Goal: Task Accomplishment & Management: Manage account settings

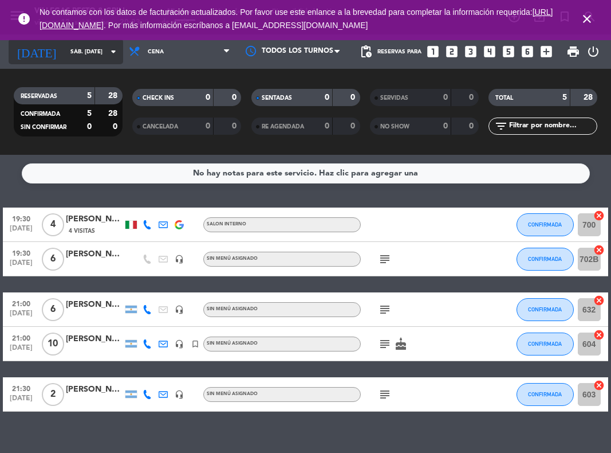
click at [111, 56] on icon "arrow_drop_down" at bounding box center [114, 52] width 14 height 14
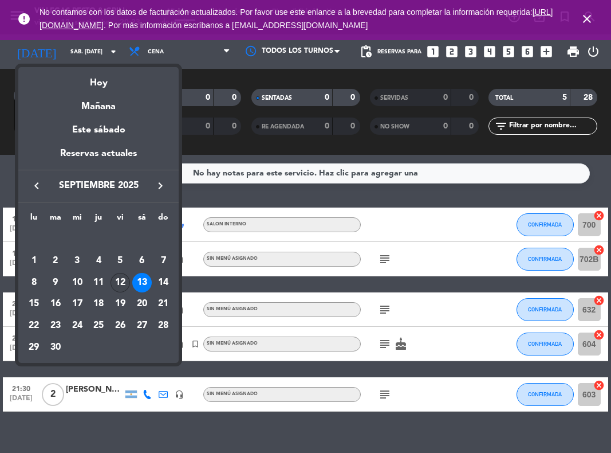
click at [120, 282] on div "12" at bounding box center [120, 282] width 19 height 19
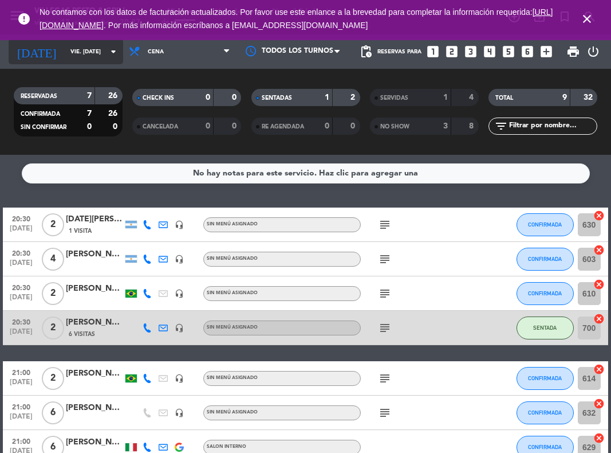
click at [116, 50] on icon "arrow_drop_down" at bounding box center [114, 52] width 14 height 14
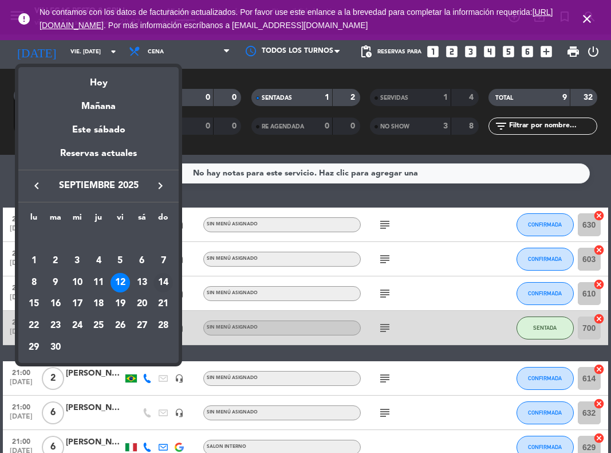
click at [166, 277] on div "14" at bounding box center [163, 282] width 19 height 19
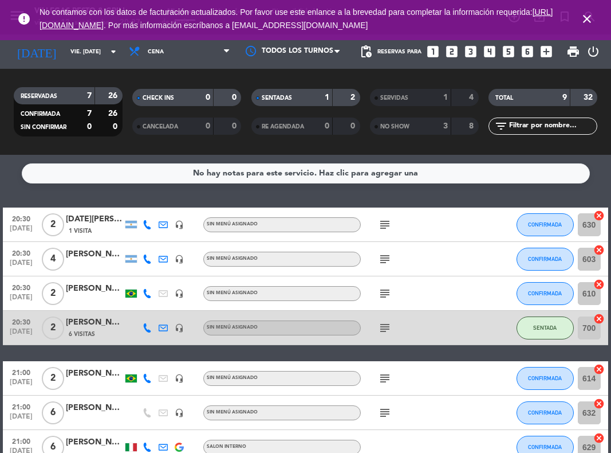
type input "dom. [DATE]"
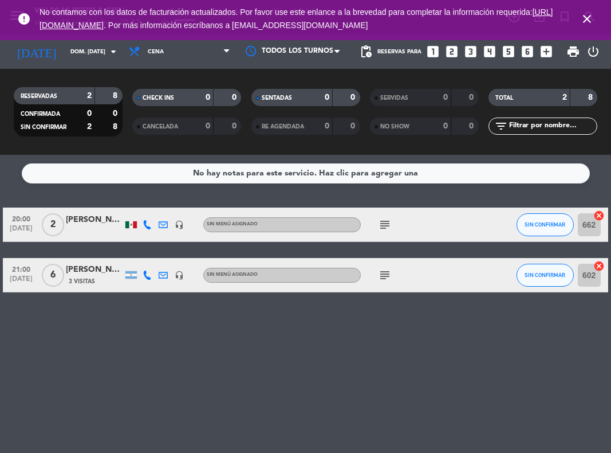
click at [454, 54] on icon "looks_two" at bounding box center [452, 51] width 15 height 15
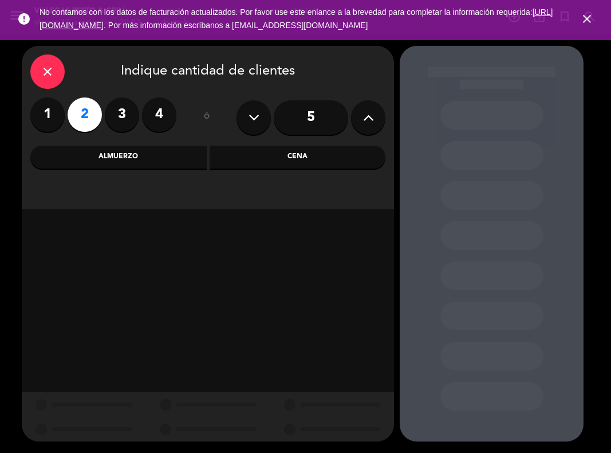
click at [286, 161] on div "Cena" at bounding box center [298, 157] width 176 height 23
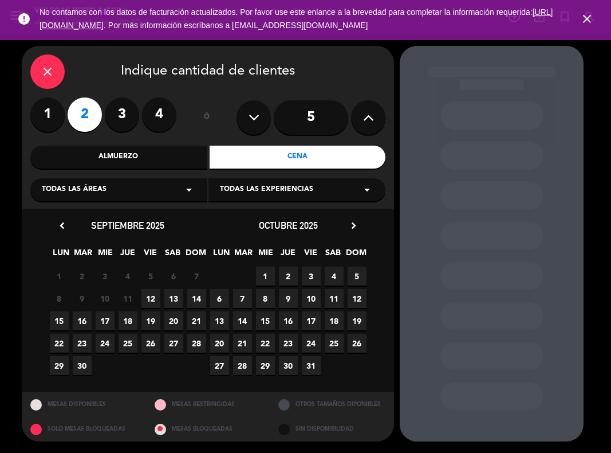
click at [197, 299] on span "14" at bounding box center [196, 298] width 19 height 19
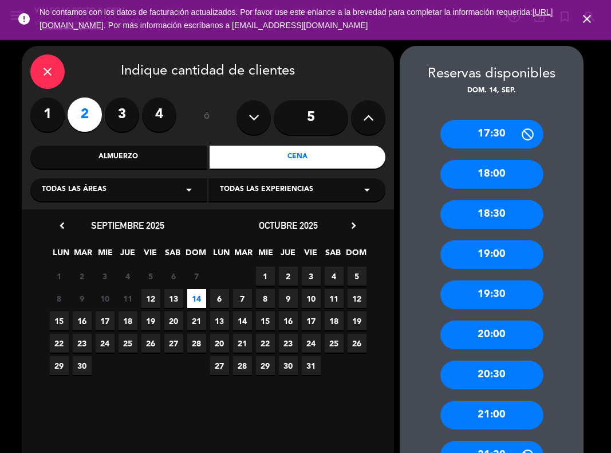
click at [502, 411] on div "21:00" at bounding box center [492, 414] width 103 height 29
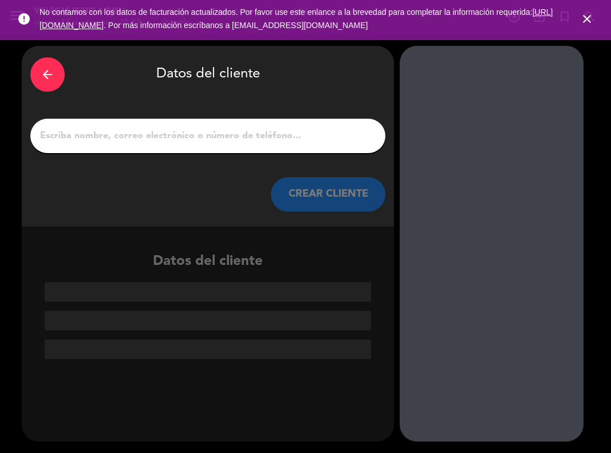
click at [243, 134] on input "1" at bounding box center [208, 136] width 338 height 16
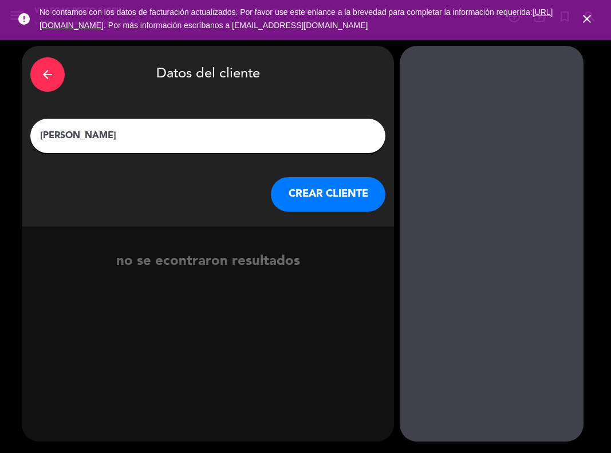
type input "[PERSON_NAME]"
click at [341, 189] on button "CREAR CLIENTE" at bounding box center [328, 194] width 115 height 34
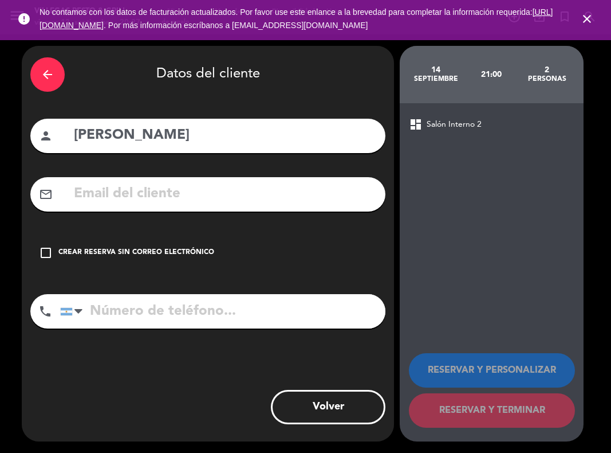
click at [49, 253] on icon "check_box_outline_blank" at bounding box center [46, 253] width 14 height 14
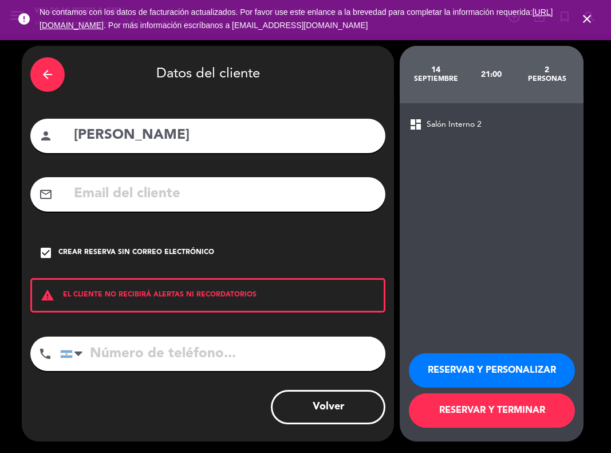
click at [460, 367] on button "RESERVAR Y PERSONALIZAR" at bounding box center [492, 370] width 166 height 34
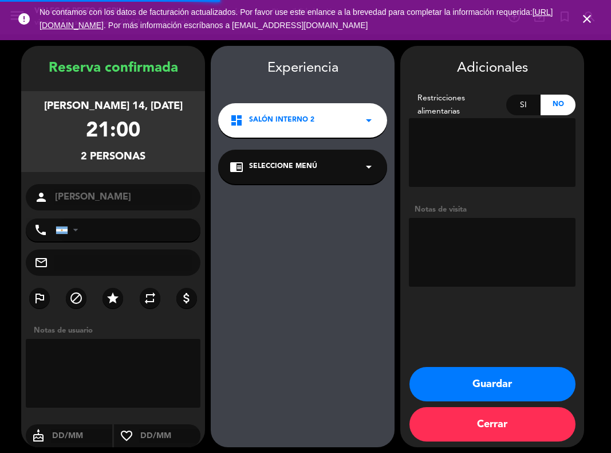
scroll to position [6, 0]
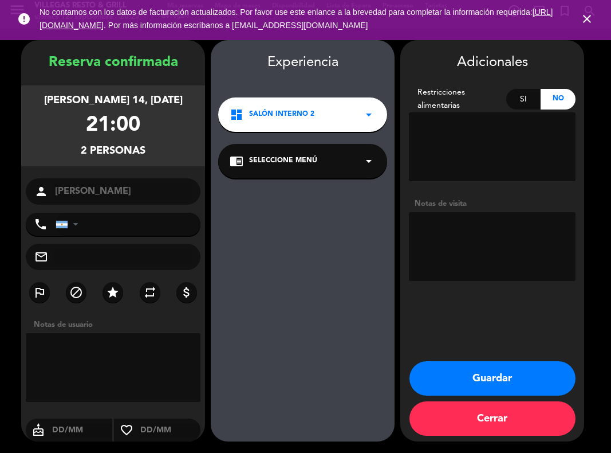
click at [108, 360] on textarea at bounding box center [113, 367] width 175 height 69
type textarea "Menu [PERSON_NAME]"
click at [444, 249] on textarea at bounding box center [492, 246] width 167 height 69
type textarea "Menu [PERSON_NAME]"
click at [473, 381] on button "Guardar" at bounding box center [493, 378] width 166 height 34
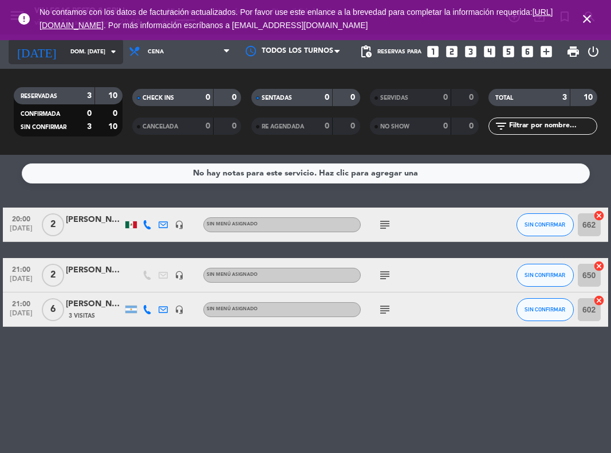
click at [110, 56] on icon "arrow_drop_down" at bounding box center [114, 52] width 14 height 14
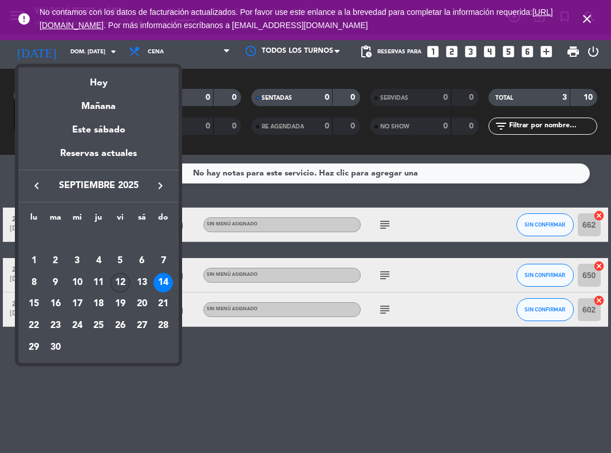
click at [117, 284] on div "12" at bounding box center [120, 282] width 19 height 19
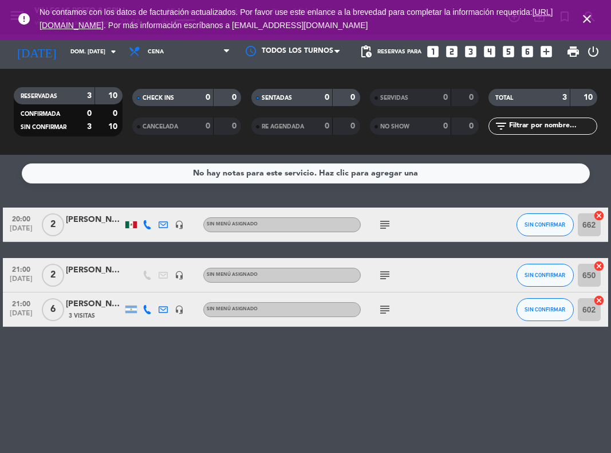
type input "vie. [DATE]"
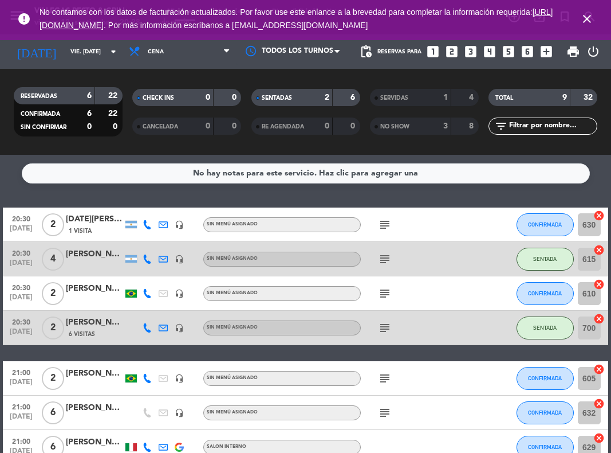
click at [508, 53] on icon "looks_5" at bounding box center [508, 51] width 15 height 15
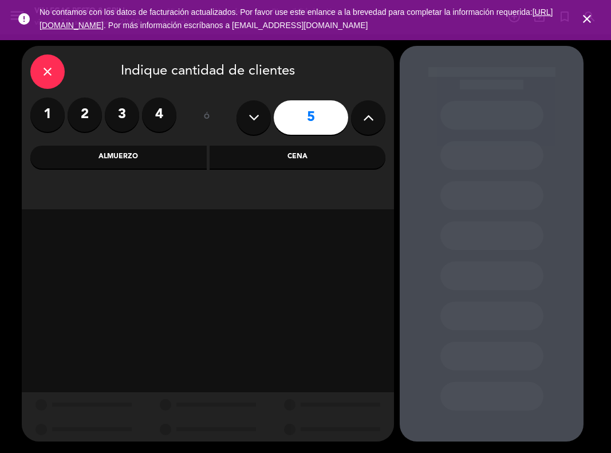
click at [284, 159] on div "Cena" at bounding box center [298, 157] width 176 height 23
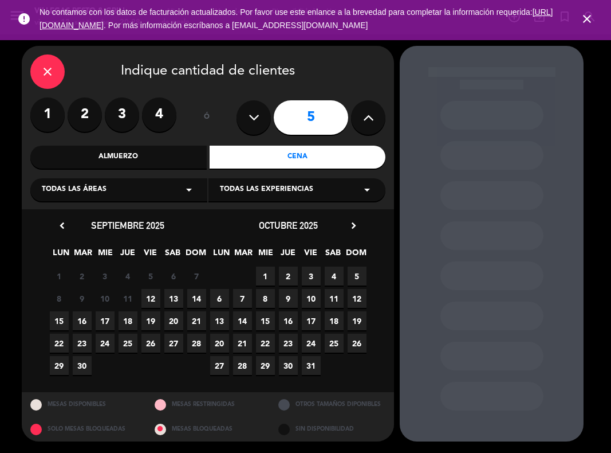
click at [152, 300] on span "12" at bounding box center [151, 298] width 19 height 19
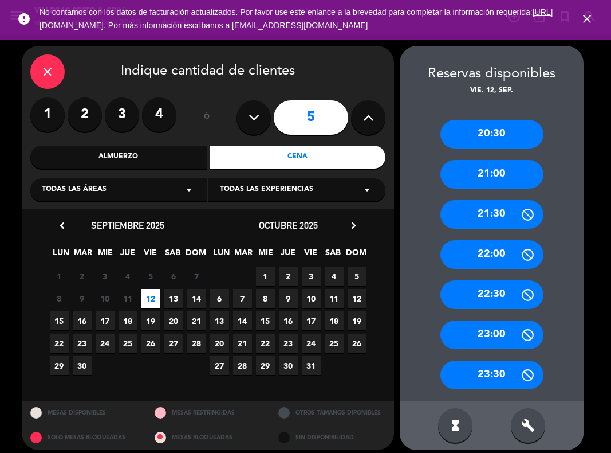
click at [505, 177] on div "21:00" at bounding box center [492, 174] width 103 height 29
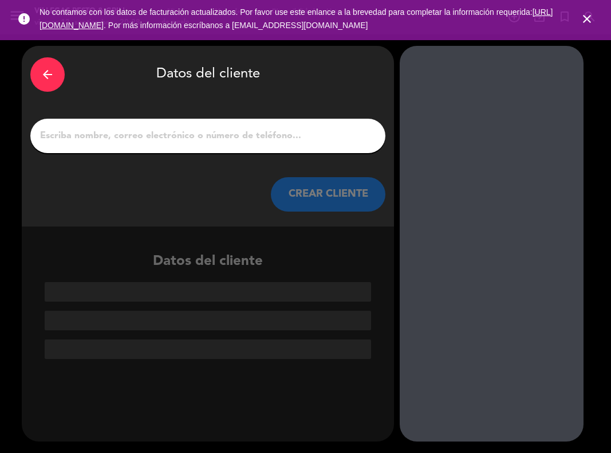
click at [265, 140] on input "1" at bounding box center [208, 136] width 338 height 16
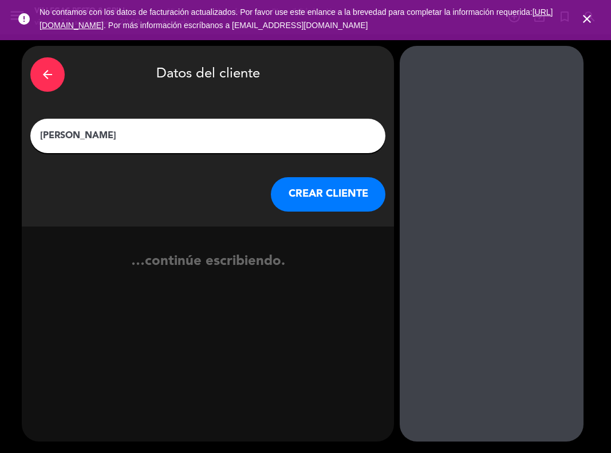
type input "[PERSON_NAME]"
click at [339, 195] on button "CREAR CLIENTE" at bounding box center [328, 194] width 115 height 34
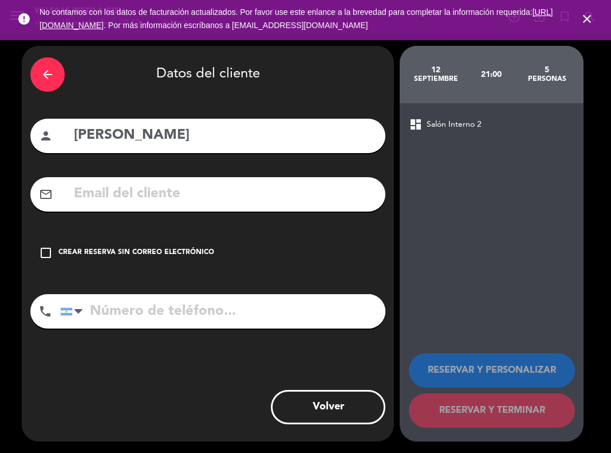
click at [50, 250] on icon "check_box_outline_blank" at bounding box center [46, 253] width 14 height 14
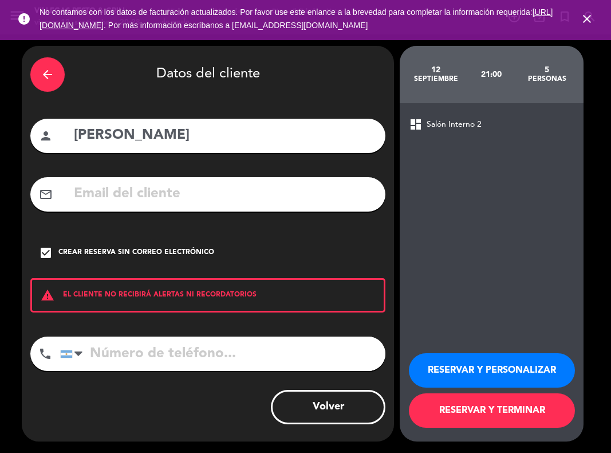
click at [451, 368] on button "RESERVAR Y PERSONALIZAR" at bounding box center [492, 370] width 166 height 34
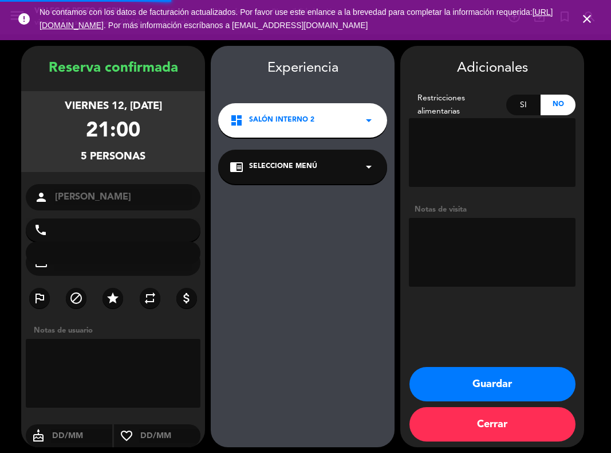
scroll to position [6, 0]
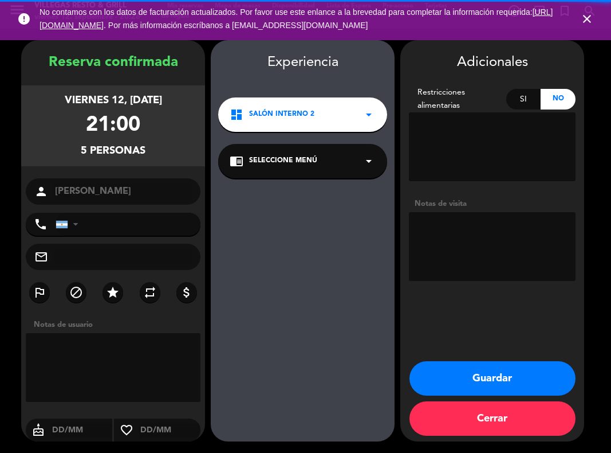
click at [129, 358] on textarea at bounding box center [113, 367] width 175 height 69
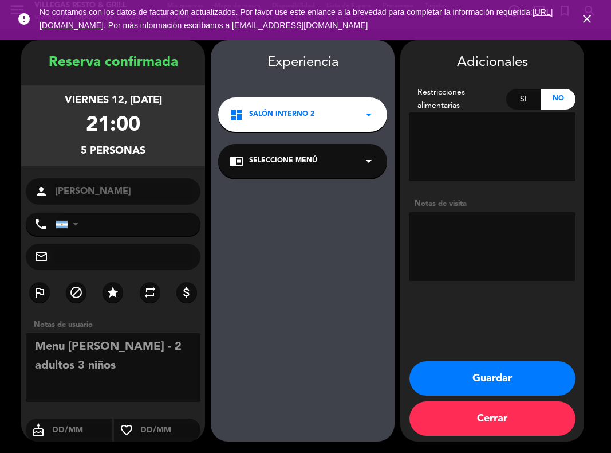
drag, startPoint x: 148, startPoint y: 369, endPoint x: 11, endPoint y: 342, distance: 140.1
click at [11, 342] on booking-confirmed "Reserva confirmada viernes 12, [DATE] 21:00 5 personas person [GEOGRAPHIC_DATA]…" at bounding box center [305, 240] width 588 height 401
type textarea "Menu [PERSON_NAME] - 2 adultos 3 niños"
click at [450, 243] on textarea at bounding box center [492, 246] width 167 height 69
paste textarea "Menu [PERSON_NAME] - 2 adultos 3 niños"
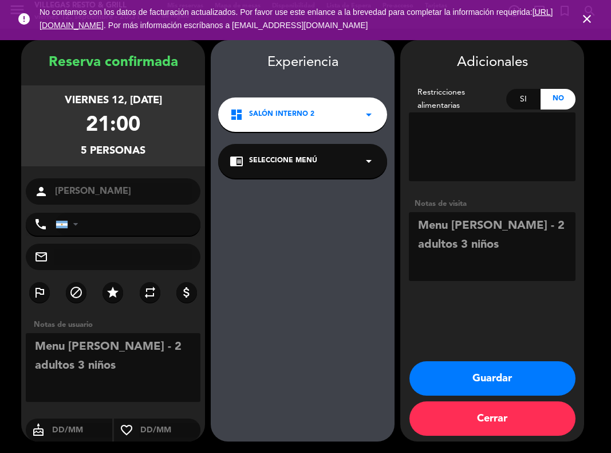
type textarea "Menu [PERSON_NAME] - 2 adultos 3 niños"
click at [513, 379] on button "Guardar" at bounding box center [493, 378] width 166 height 34
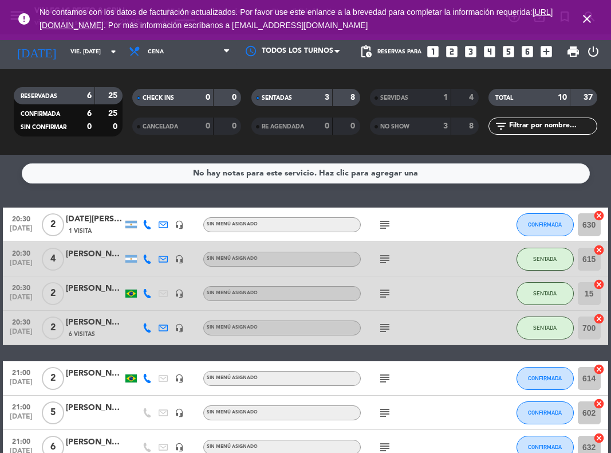
click at [524, 53] on icon "looks_6" at bounding box center [527, 51] width 15 height 15
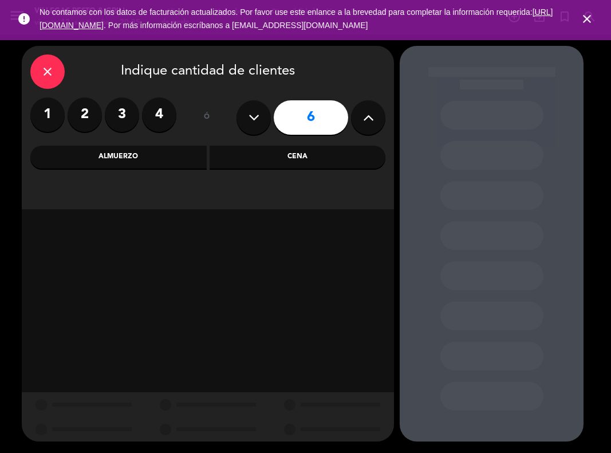
click at [144, 160] on div "Almuerzo" at bounding box center [118, 157] width 176 height 23
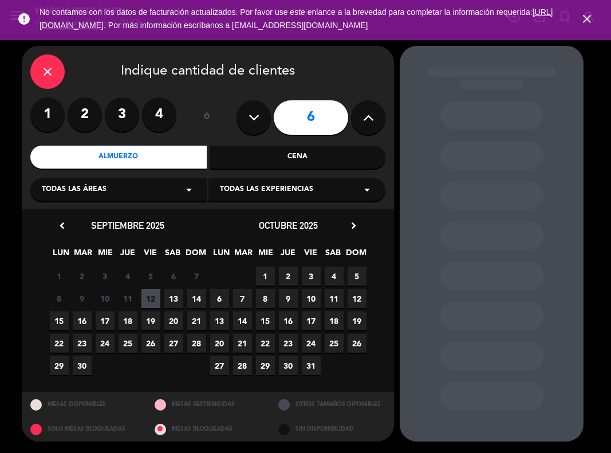
click at [129, 320] on span "18" at bounding box center [128, 320] width 19 height 19
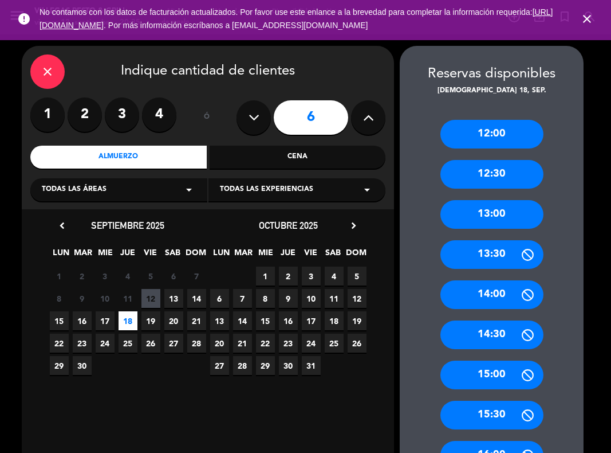
click at [512, 214] on div "13:00" at bounding box center [492, 214] width 103 height 29
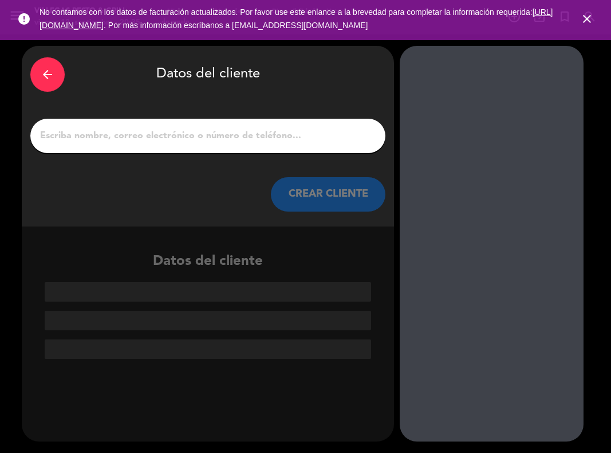
click at [298, 140] on input "1" at bounding box center [208, 136] width 338 height 16
type input "v"
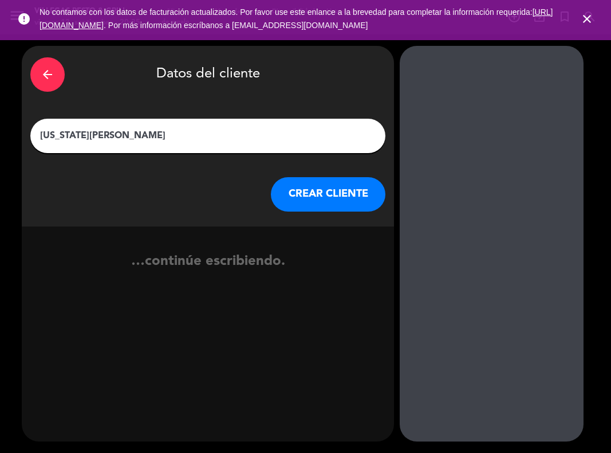
type input "[US_STATE][PERSON_NAME]"
click at [355, 192] on button "CREAR CLIENTE" at bounding box center [328, 194] width 115 height 34
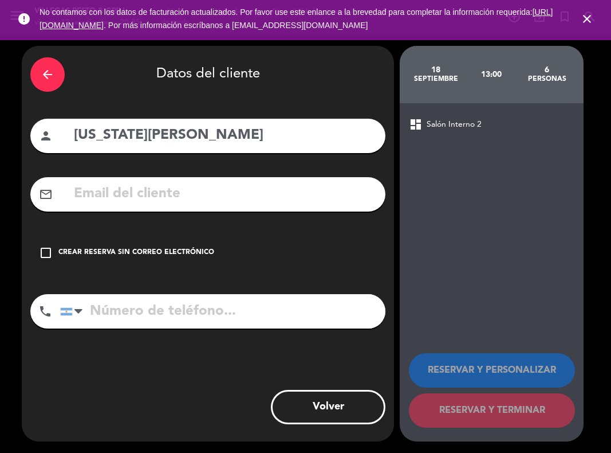
click at [41, 249] on icon "check_box_outline_blank" at bounding box center [46, 253] width 14 height 14
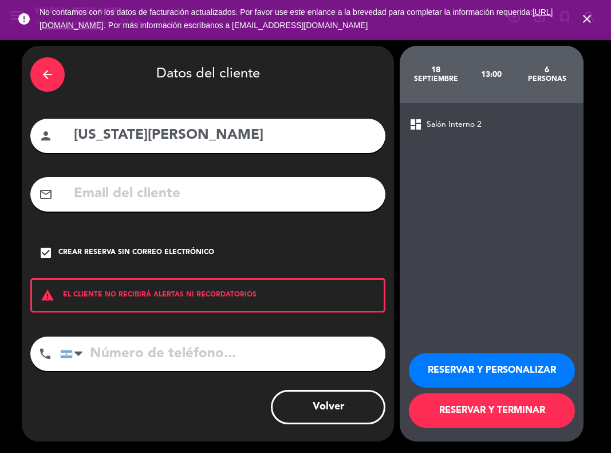
click at [506, 370] on button "RESERVAR Y PERSONALIZAR" at bounding box center [492, 370] width 166 height 34
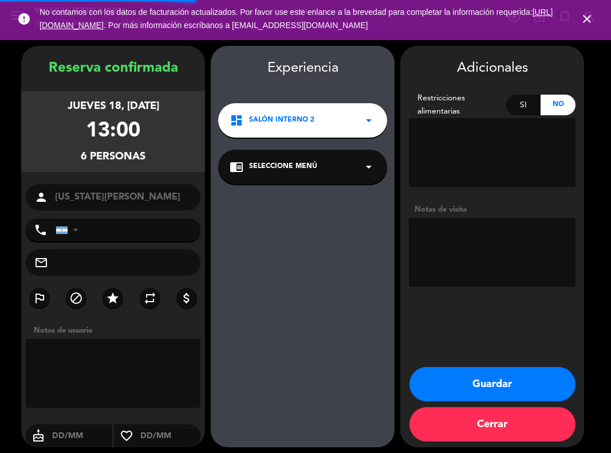
scroll to position [6, 0]
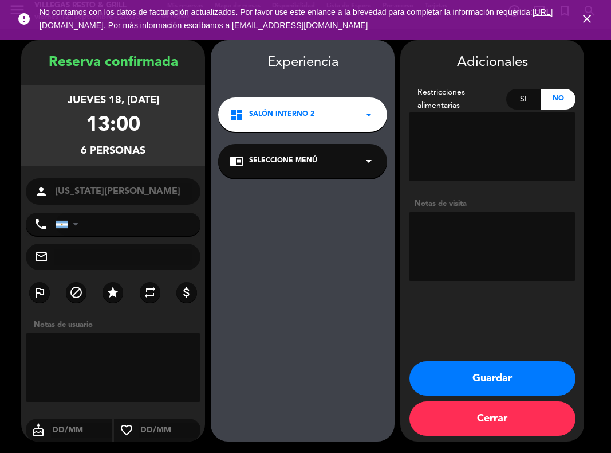
click at [115, 362] on textarea at bounding box center [113, 367] width 175 height 69
drag, startPoint x: 176, startPoint y: 373, endPoint x: -5, endPoint y: 336, distance: 184.8
click at [0, 336] on html "close × Villegas Resto & Grill × chrome_reader_mode Listado de Reservas account…" at bounding box center [305, 226] width 611 height 453
type textarea "Menu [PERSON_NAME]- ALTANTIDA (para ti)"
click at [493, 258] on textarea at bounding box center [492, 246] width 167 height 69
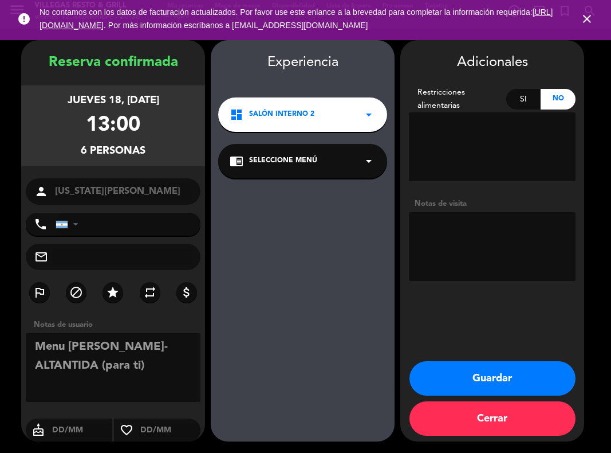
paste textarea "Menu [PERSON_NAME]- ALTANTIDA (para ti)"
type textarea "Menu [PERSON_NAME]- ALTANTIDA (para ti)"
click at [472, 376] on button "Guardar" at bounding box center [493, 378] width 166 height 34
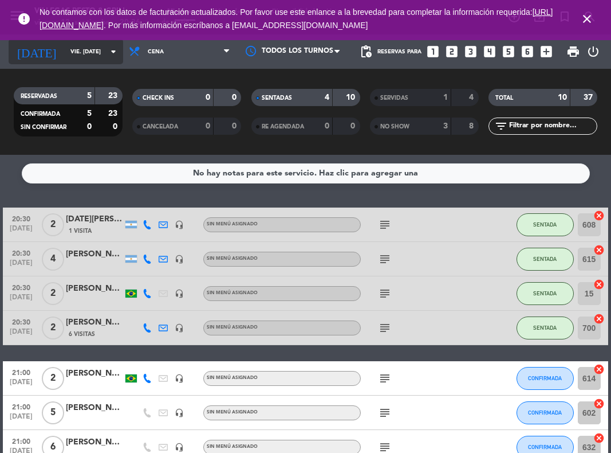
click at [108, 53] on icon "arrow_drop_down" at bounding box center [114, 52] width 14 height 14
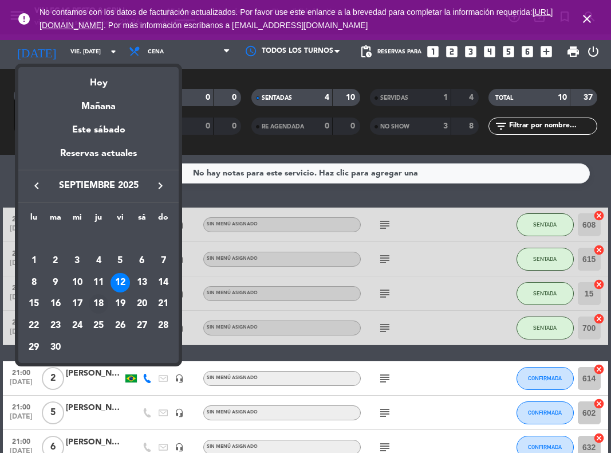
click at [96, 305] on div "18" at bounding box center [98, 303] width 19 height 19
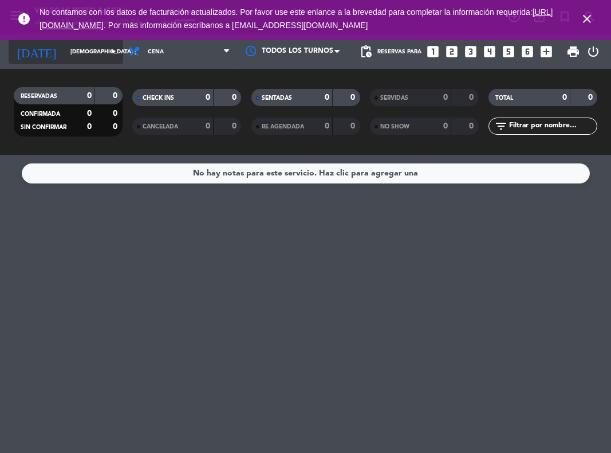
click at [111, 54] on icon "arrow_drop_down" at bounding box center [114, 52] width 14 height 14
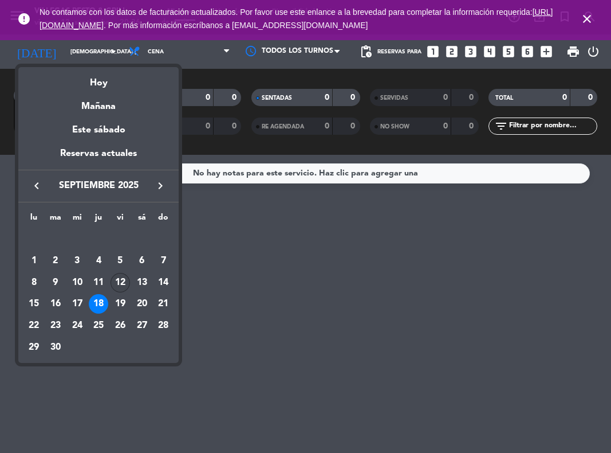
click at [117, 281] on div "12" at bounding box center [120, 282] width 19 height 19
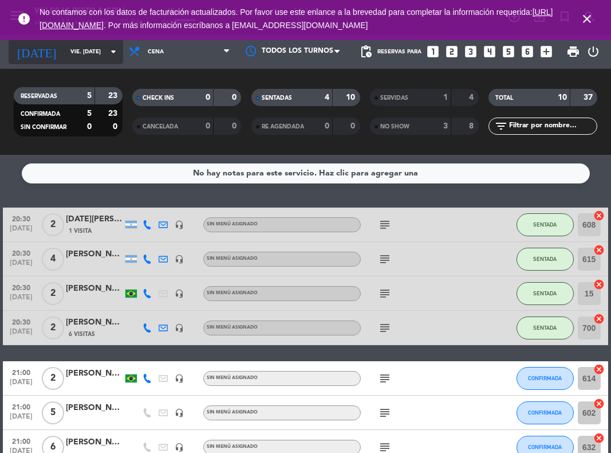
click at [112, 53] on icon "arrow_drop_down" at bounding box center [114, 52] width 14 height 14
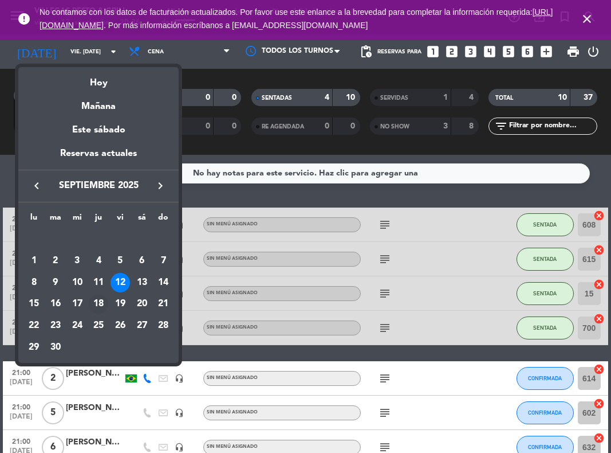
click at [96, 304] on div "18" at bounding box center [98, 303] width 19 height 19
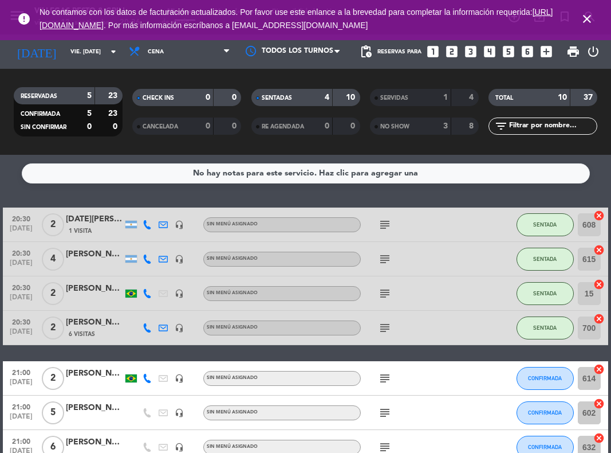
type input "[DEMOGRAPHIC_DATA] [DATE]"
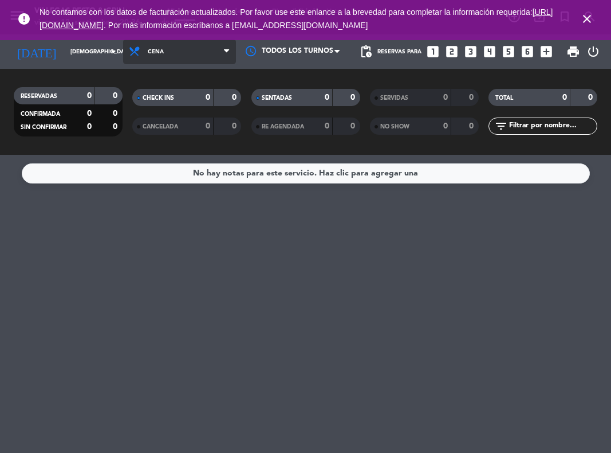
click at [227, 52] on icon at bounding box center [226, 51] width 5 height 9
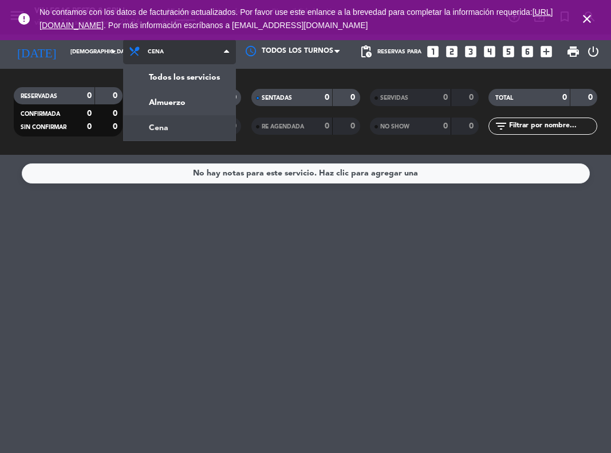
click at [183, 132] on div "menu Villegas Resto & Grill viernes 12. septiembre - 20:36 Mis reservas Mapa de…" at bounding box center [305, 77] width 611 height 155
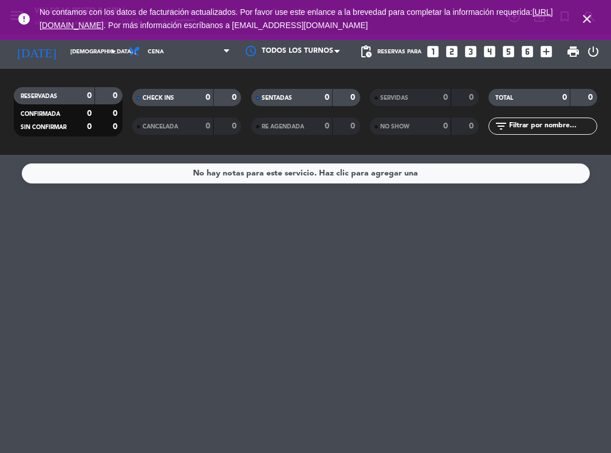
click at [526, 52] on icon "looks_6" at bounding box center [527, 51] width 15 height 15
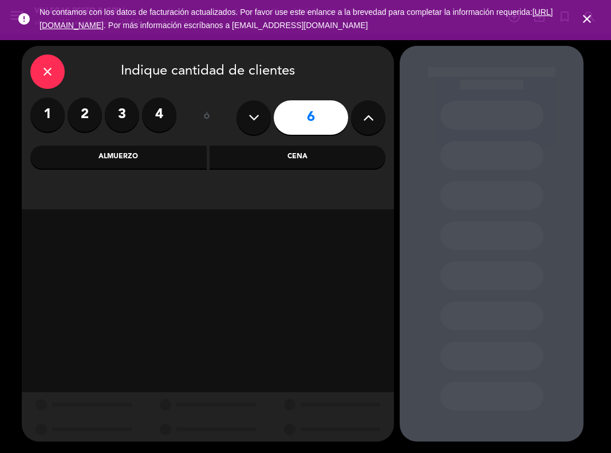
click at [176, 164] on div "Almuerzo" at bounding box center [118, 157] width 176 height 23
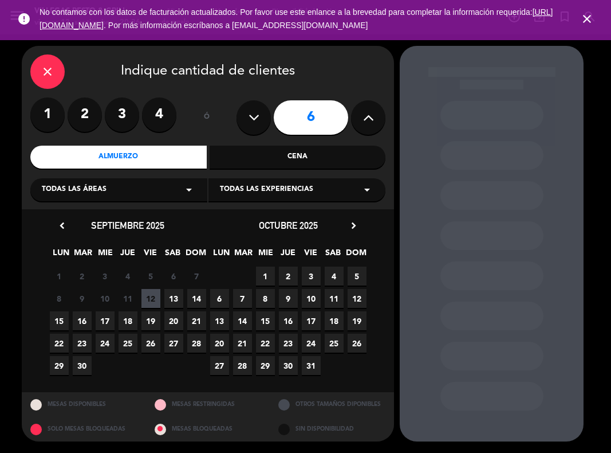
click at [127, 321] on span "18" at bounding box center [128, 320] width 19 height 19
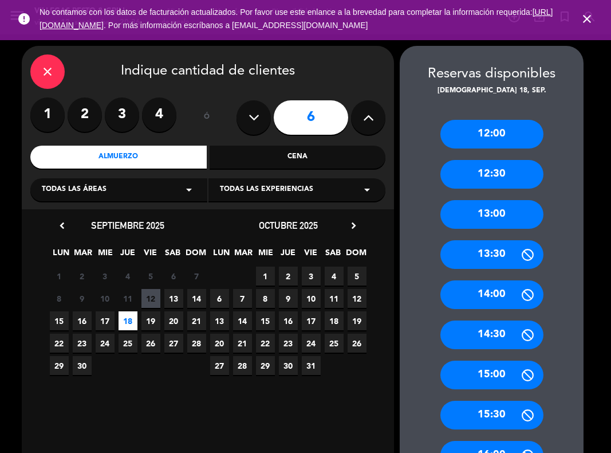
click at [493, 223] on div "13:00" at bounding box center [492, 214] width 103 height 29
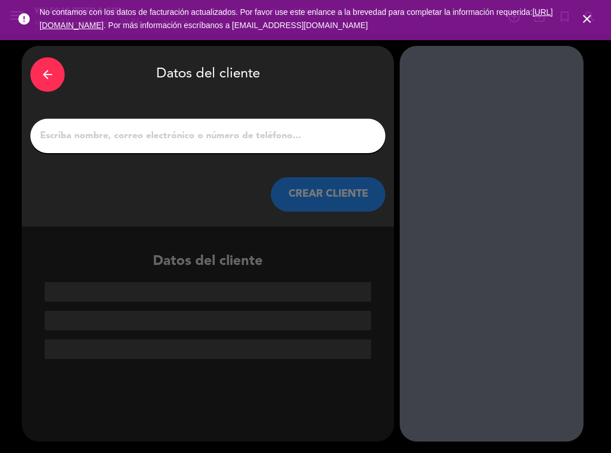
click at [258, 138] on input "1" at bounding box center [208, 136] width 338 height 16
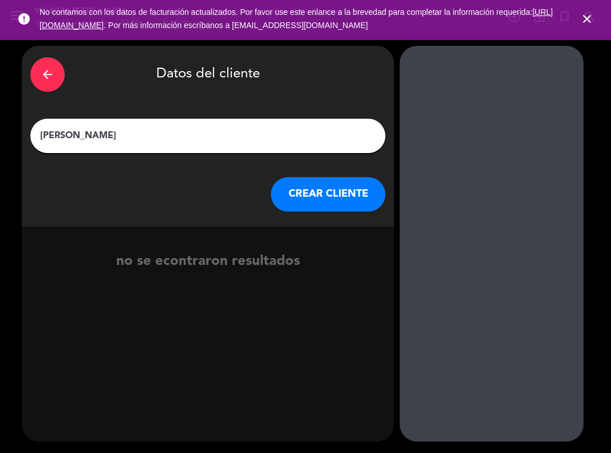
type input "[PERSON_NAME]"
click at [343, 193] on button "CREAR CLIENTE" at bounding box center [328, 194] width 115 height 34
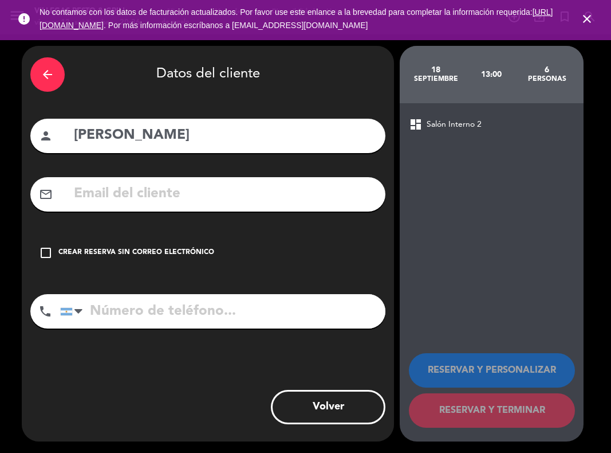
click at [49, 257] on icon "check_box_outline_blank" at bounding box center [46, 253] width 14 height 14
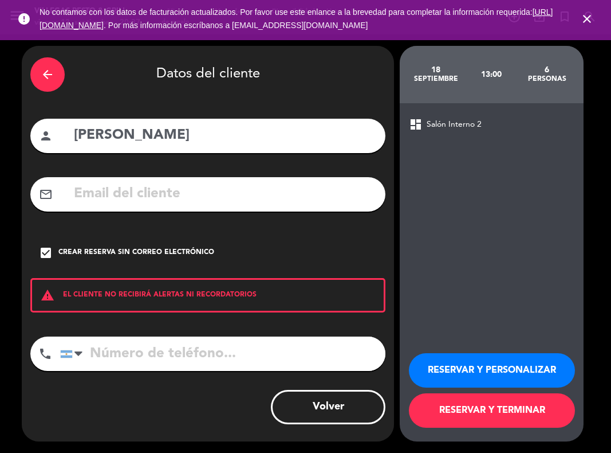
click at [475, 363] on button "RESERVAR Y PERSONALIZAR" at bounding box center [492, 370] width 166 height 34
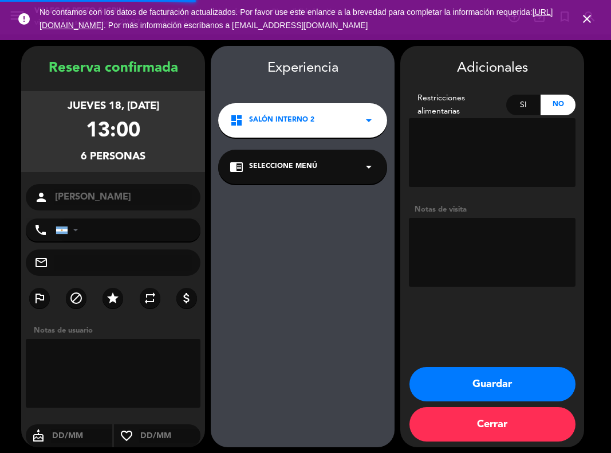
scroll to position [6, 0]
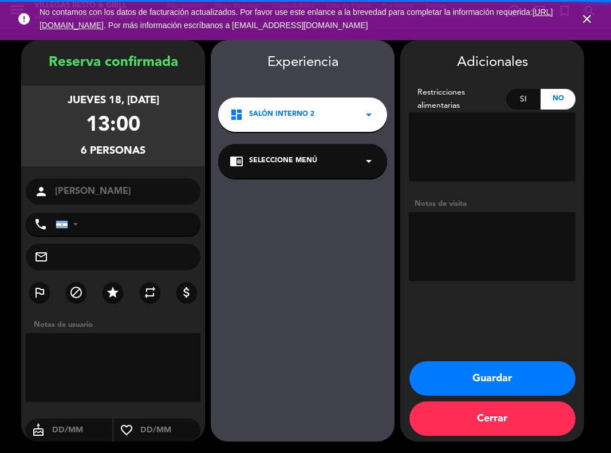
click at [139, 359] on textarea at bounding box center [113, 367] width 175 height 69
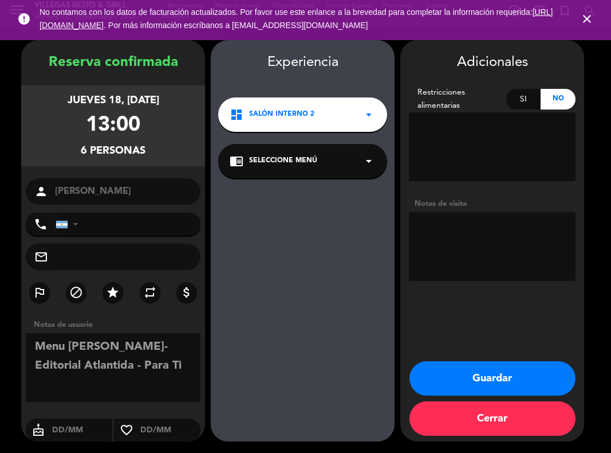
drag, startPoint x: 192, startPoint y: 366, endPoint x: 16, endPoint y: 342, distance: 177.4
click at [16, 342] on booking-confirmed "Reserva confirmada jueves 18, [DATE] 13:00 6 personas person [PERSON_NAME] phon…" at bounding box center [305, 240] width 588 height 401
type textarea "Menu [PERSON_NAME]- Editorial Atlantida - Para Ti"
click at [451, 235] on textarea at bounding box center [492, 246] width 167 height 69
paste textarea "Menu [PERSON_NAME]- Editorial Atlantida - Para Ti"
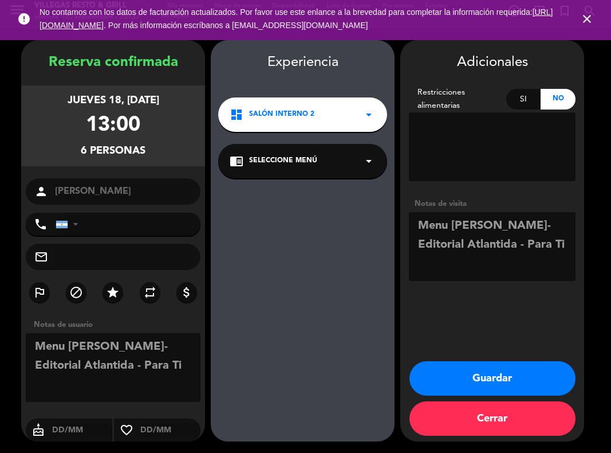
type textarea "Menu [PERSON_NAME]- Editorial Atlantida - Para Ti"
click at [473, 382] on button "Guardar" at bounding box center [493, 378] width 166 height 34
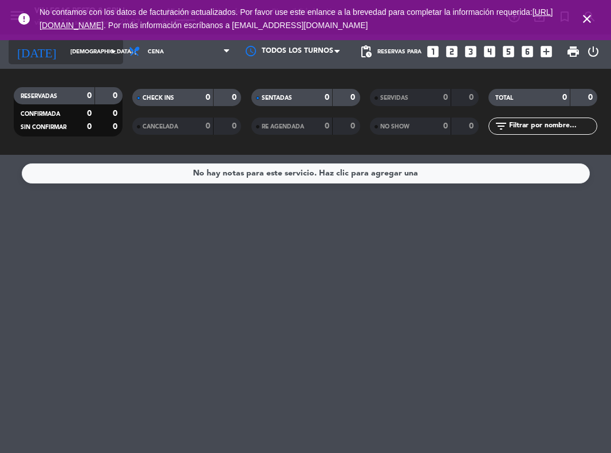
click at [111, 52] on icon "arrow_drop_down" at bounding box center [114, 52] width 14 height 14
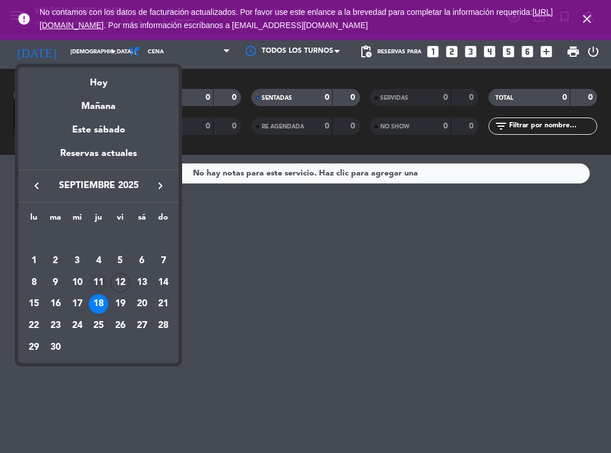
click at [97, 276] on div "11" at bounding box center [98, 282] width 19 height 19
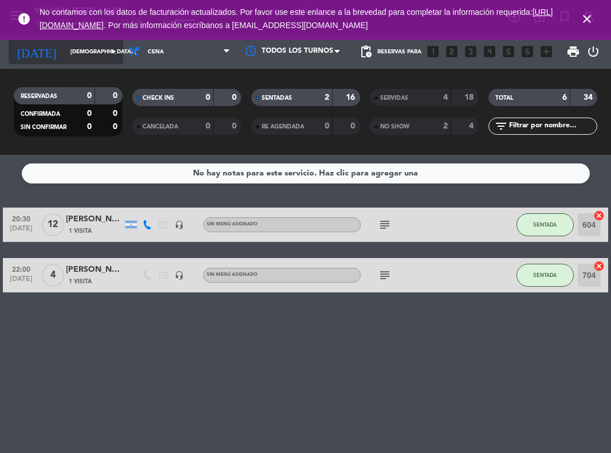
click at [111, 50] on icon "arrow_drop_down" at bounding box center [114, 52] width 14 height 14
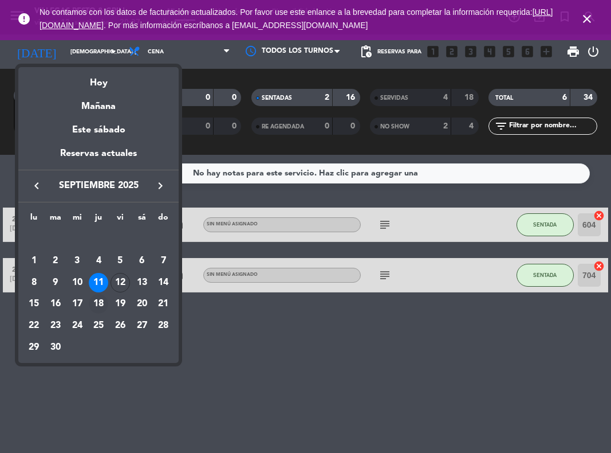
click at [100, 303] on div "18" at bounding box center [98, 303] width 19 height 19
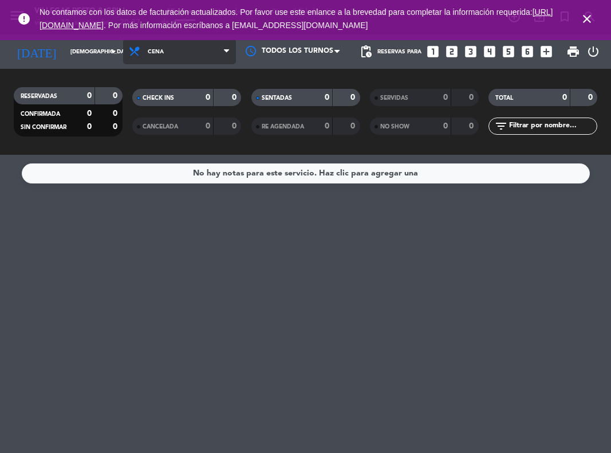
click at [196, 53] on span "Cena" at bounding box center [179, 51] width 113 height 25
click at [171, 127] on div "menu Villegas Resto & Grill viernes 12. septiembre - 20:37 Mis reservas Mapa de…" at bounding box center [305, 77] width 611 height 155
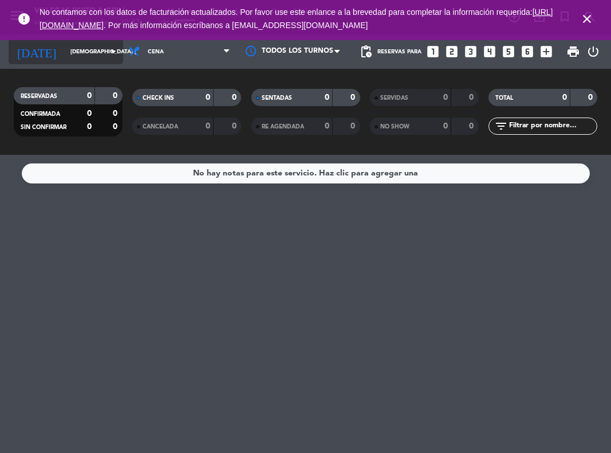
click at [104, 51] on input "[DEMOGRAPHIC_DATA] [DATE]" at bounding box center [103, 52] width 77 height 18
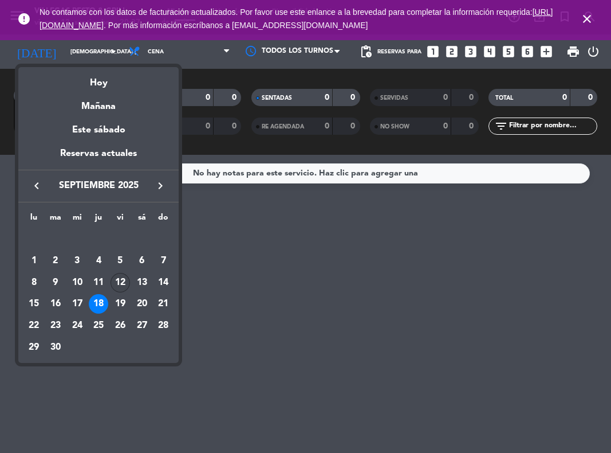
click at [119, 277] on div "12" at bounding box center [120, 282] width 19 height 19
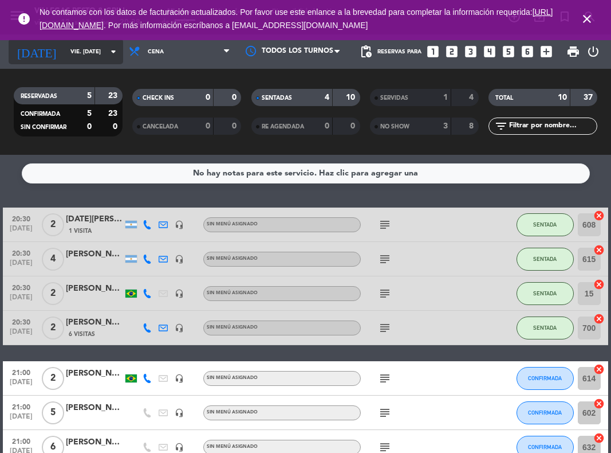
click at [115, 48] on icon "arrow_drop_down" at bounding box center [114, 52] width 14 height 14
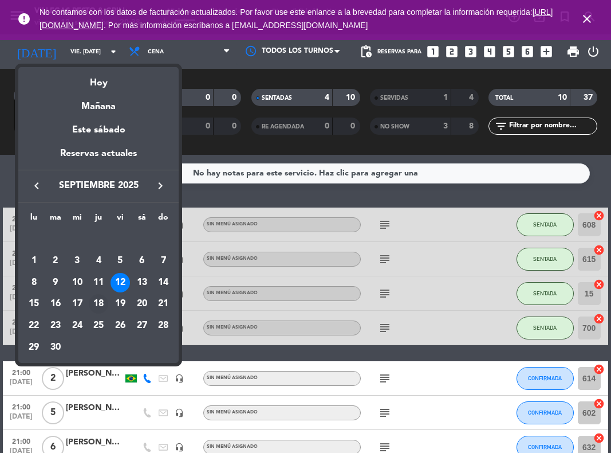
click at [97, 301] on div "18" at bounding box center [98, 303] width 19 height 19
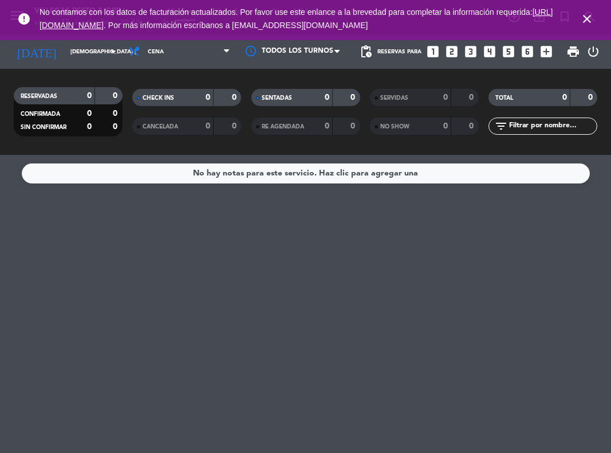
click at [146, 170] on div "No hay notas para este servicio. Haz clic para agregar una" at bounding box center [306, 173] width 568 height 20
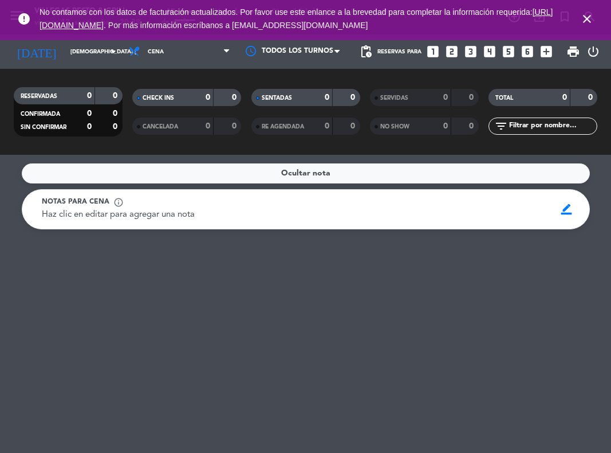
click at [144, 176] on div "Ocultar nota" at bounding box center [306, 173] width 568 height 20
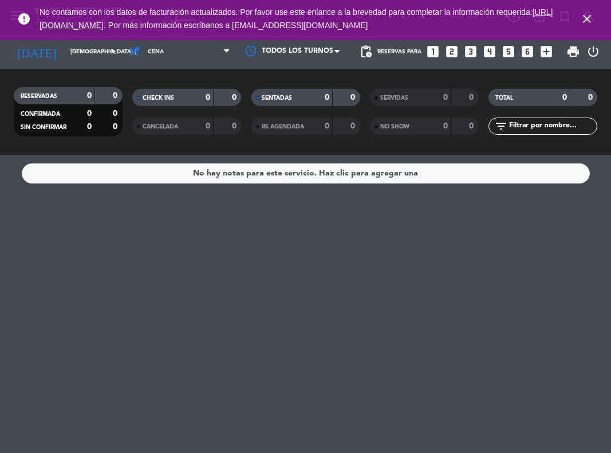
click at [66, 117] on div "CONFIRMADA" at bounding box center [43, 113] width 53 height 13
click at [65, 127] on span "SIN CONFIRMAR" at bounding box center [44, 127] width 46 height 6
click at [112, 53] on icon "arrow_drop_down" at bounding box center [114, 52] width 14 height 14
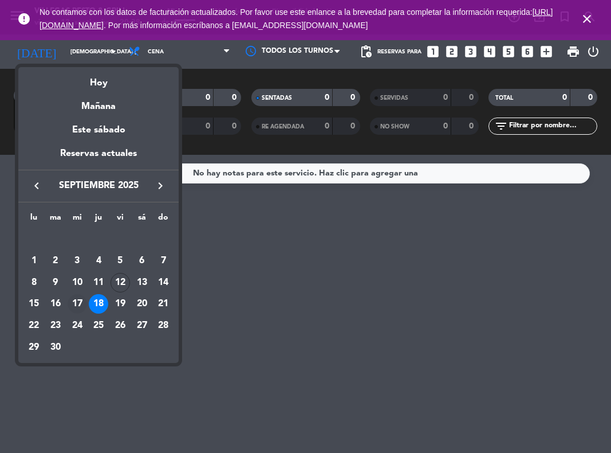
click at [77, 305] on div "17" at bounding box center [77, 303] width 19 height 19
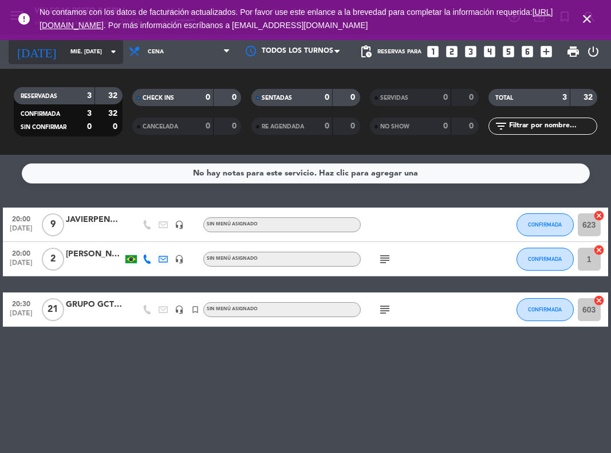
click at [116, 54] on icon "arrow_drop_down" at bounding box center [114, 52] width 14 height 14
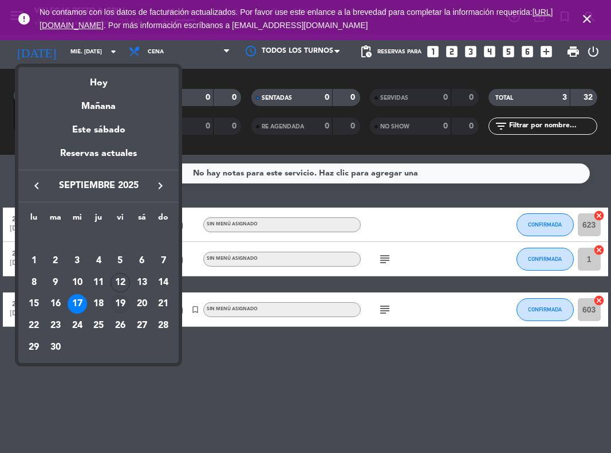
click at [121, 300] on div "19" at bounding box center [120, 303] width 19 height 19
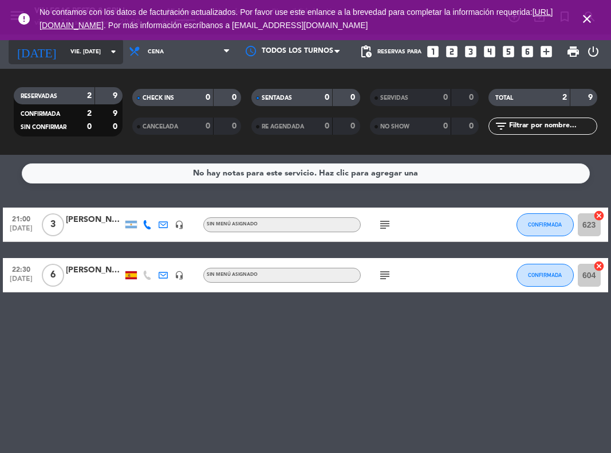
click at [111, 52] on icon "arrow_drop_down" at bounding box center [114, 52] width 14 height 14
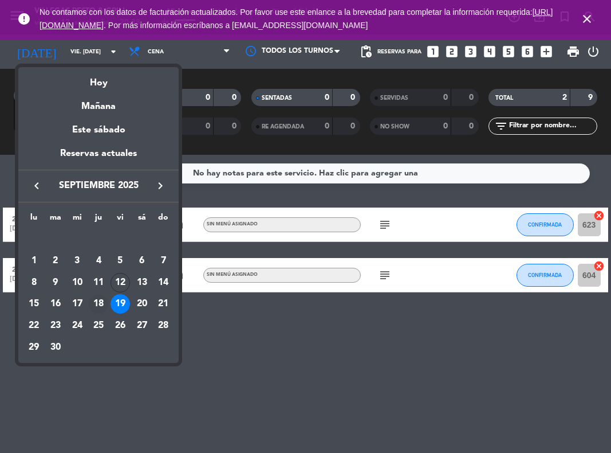
click at [99, 301] on div "18" at bounding box center [98, 303] width 19 height 19
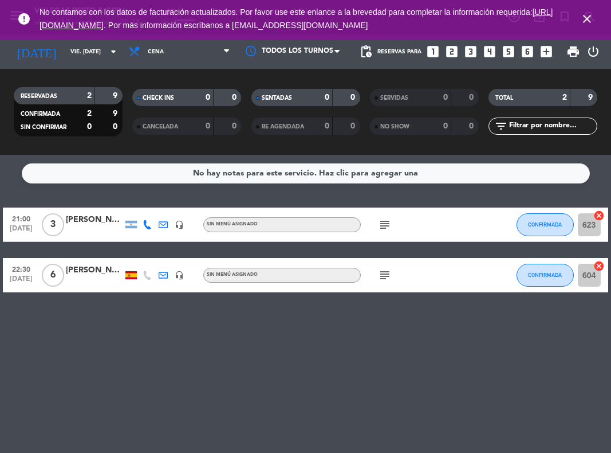
type input "[DEMOGRAPHIC_DATA] [DATE]"
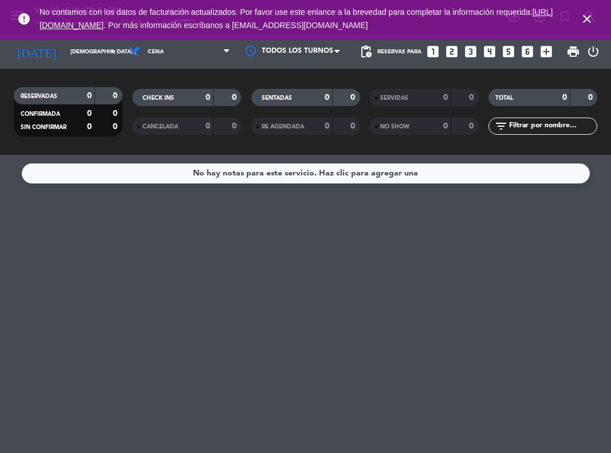
click at [525, 51] on icon "looks_6" at bounding box center [527, 51] width 15 height 15
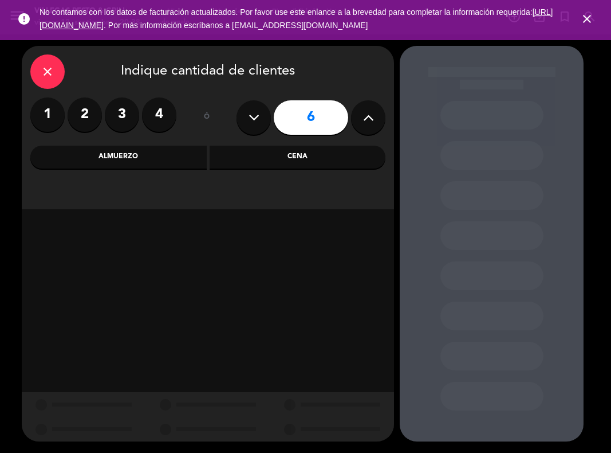
click at [265, 168] on div "close Indique cantidad de clientes 1 2 3 4 ó 6 Almuerzo Cena" at bounding box center [208, 127] width 372 height 163
click at [131, 168] on div "Almuerzo" at bounding box center [118, 157] width 176 height 23
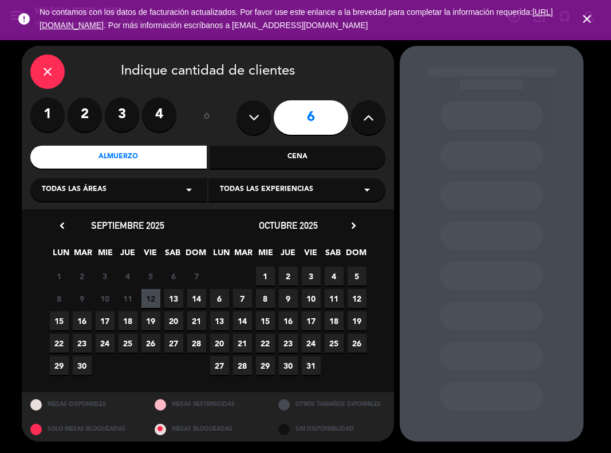
click at [128, 323] on span "18" at bounding box center [128, 320] width 19 height 19
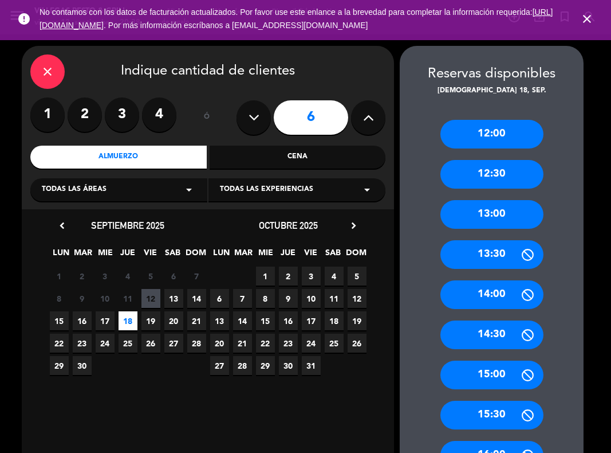
click at [485, 212] on div "13:00" at bounding box center [492, 214] width 103 height 29
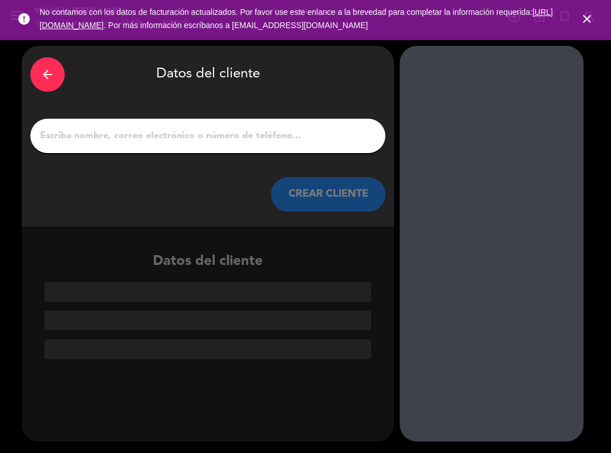
click at [184, 139] on input "1" at bounding box center [208, 136] width 338 height 16
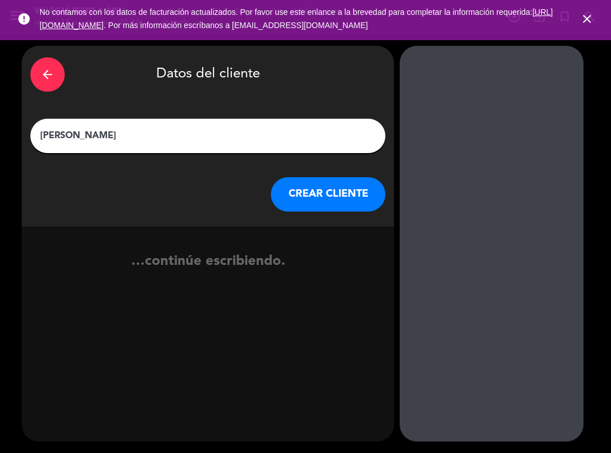
type input "[PERSON_NAME]"
click at [326, 199] on button "CREAR CLIENTE" at bounding box center [328, 194] width 115 height 34
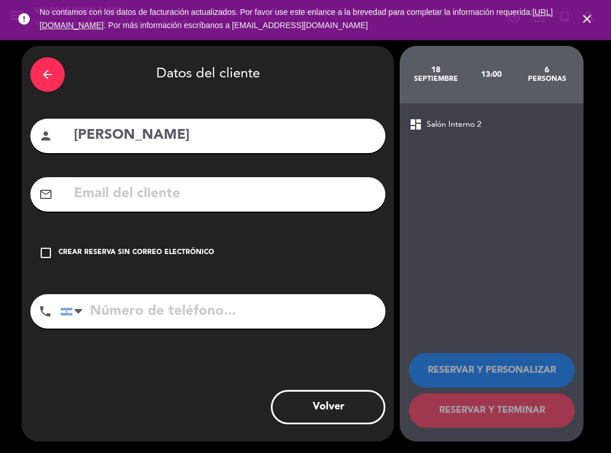
click at [48, 249] on icon "check_box_outline_blank" at bounding box center [46, 253] width 14 height 14
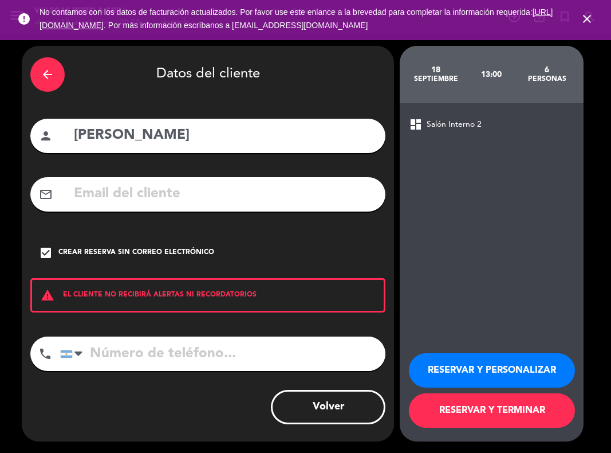
click at [489, 367] on button "RESERVAR Y PERSONALIZAR" at bounding box center [492, 370] width 166 height 34
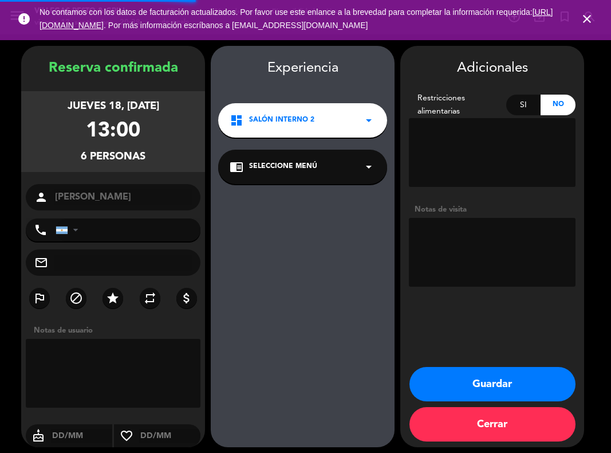
scroll to position [6, 0]
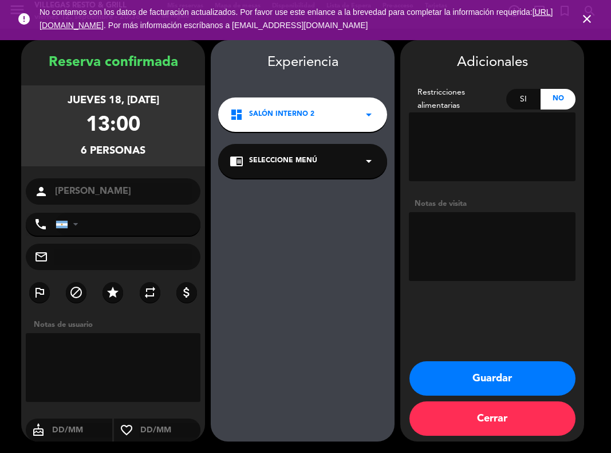
click at [138, 370] on textarea at bounding box center [113, 367] width 175 height 69
drag, startPoint x: 162, startPoint y: 374, endPoint x: -65, endPoint y: 304, distance: 237.6
click at [0, 304] on html "close × Villegas Resto & Grill × chrome_reader_mode Listado de Reservas account…" at bounding box center [305, 226] width 611 height 453
type textarea "Menu [PERSON_NAME]- Editorial Atlantida"
click at [476, 236] on textarea at bounding box center [492, 246] width 167 height 69
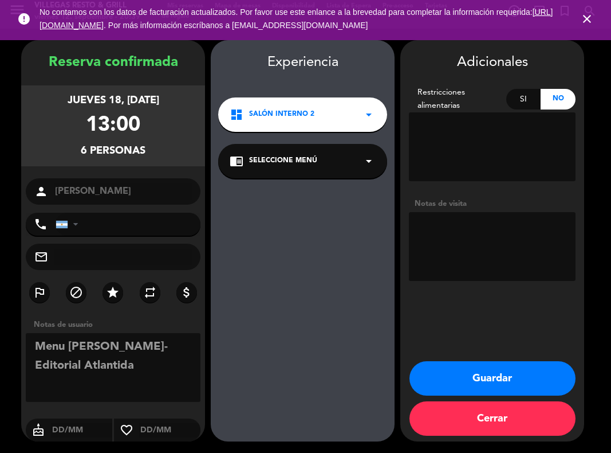
paste textarea "Menu [PERSON_NAME]- Editorial Atlantida"
type textarea "Menu [PERSON_NAME]- Editorial Atlantida"
click at [484, 380] on button "Guardar" at bounding box center [493, 378] width 166 height 34
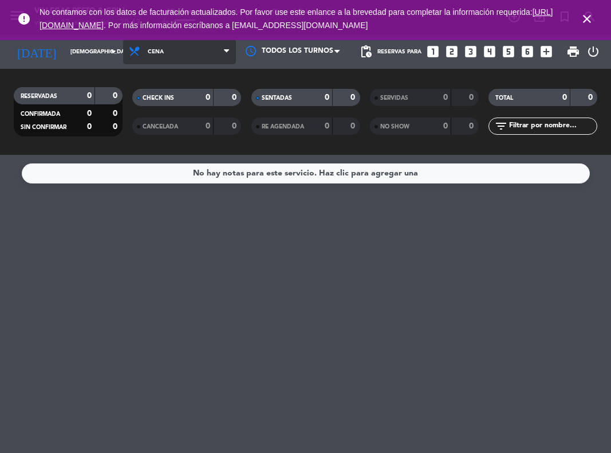
click at [226, 48] on icon at bounding box center [226, 51] width 5 height 9
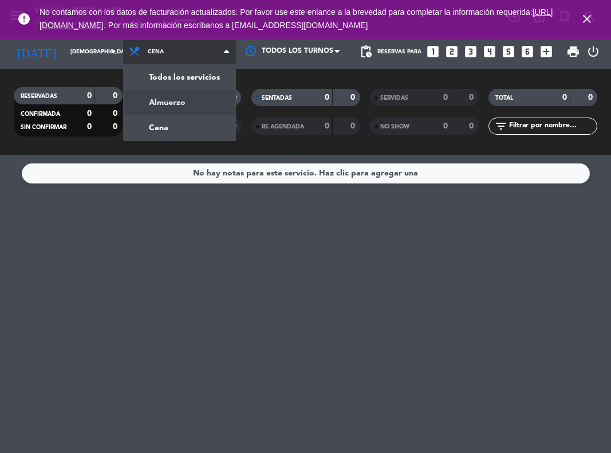
click at [201, 97] on div "menu Villegas Resto & Grill viernes 12. septiembre - 20:42 Mis reservas Mapa de…" at bounding box center [305, 77] width 611 height 155
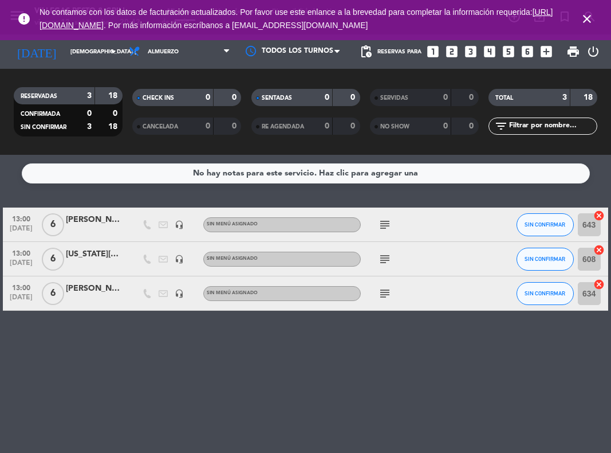
click at [596, 288] on icon "cancel" at bounding box center [599, 283] width 11 height 11
click at [599, 251] on icon "cancel" at bounding box center [599, 249] width 11 height 11
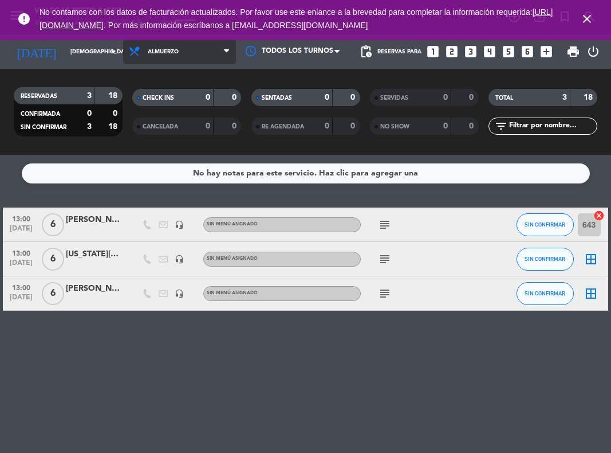
click at [231, 50] on span at bounding box center [229, 51] width 11 height 11
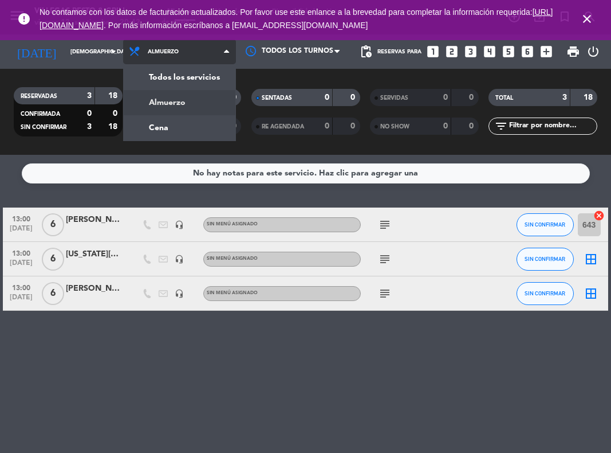
click at [195, 103] on div "menu Villegas Resto & Grill viernes 12. septiembre - 20:42 Mis reservas Mapa de…" at bounding box center [305, 77] width 611 height 155
